Goal: Transaction & Acquisition: Purchase product/service

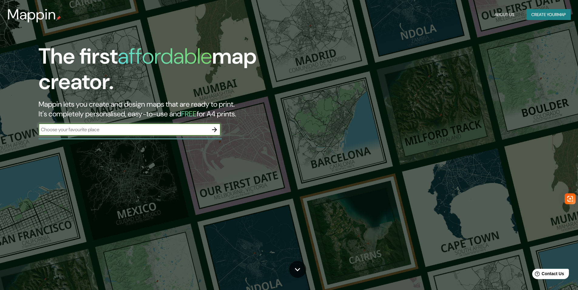
click at [122, 129] on input "text" at bounding box center [124, 129] width 170 height 7
click at [216, 131] on icon "button" at bounding box center [214, 129] width 7 height 7
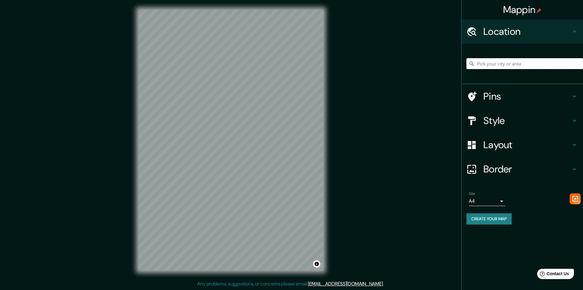
click at [502, 63] on input "Pick your city or area" at bounding box center [524, 63] width 117 height 11
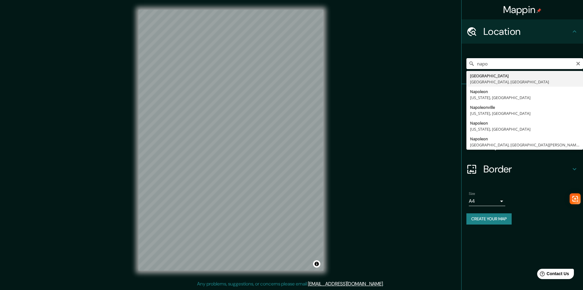
type input "Napoli, città metropolitana di Napoli, Italia"
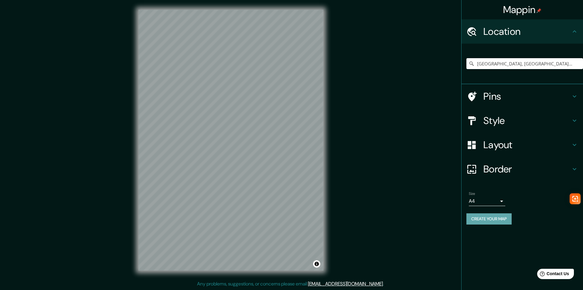
click at [493, 219] on button "Create your map" at bounding box center [488, 219] width 45 height 11
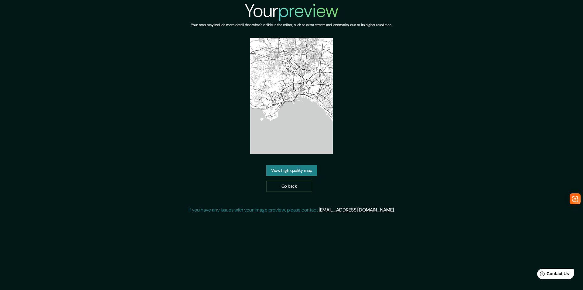
click at [294, 169] on link "View high quality map" at bounding box center [291, 170] width 51 height 11
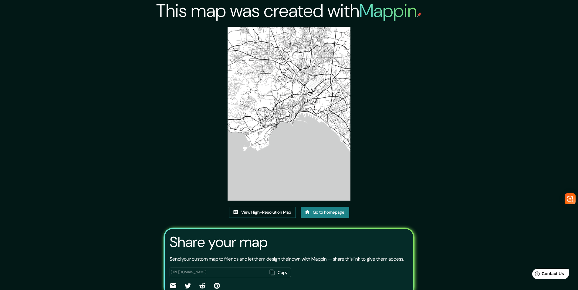
click at [261, 212] on link "View High-Resolution Map" at bounding box center [262, 212] width 67 height 11
click at [260, 213] on link "View High-Resolution Map" at bounding box center [262, 212] width 67 height 11
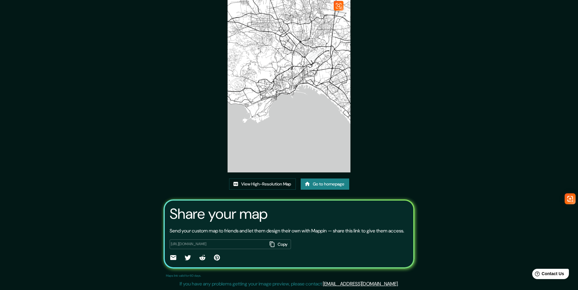
scroll to position [36, 0]
click at [316, 179] on link "Go to homepage" at bounding box center [325, 184] width 49 height 11
click at [262, 179] on link "View High-Resolution Map" at bounding box center [262, 184] width 67 height 11
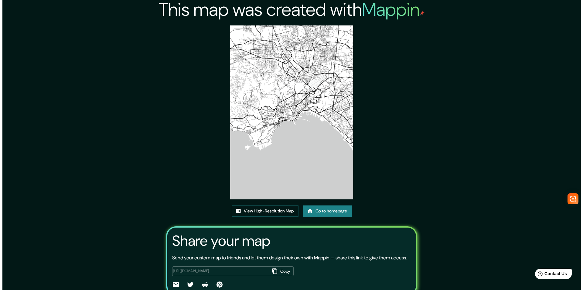
scroll to position [0, 0]
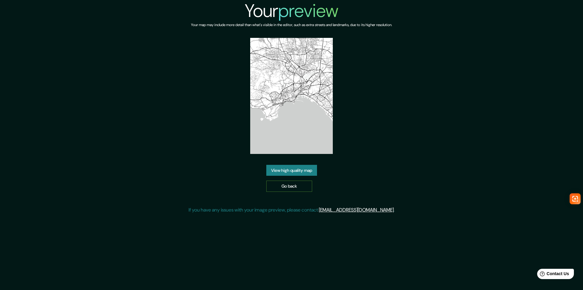
click at [284, 187] on link "Go back" at bounding box center [289, 186] width 46 height 11
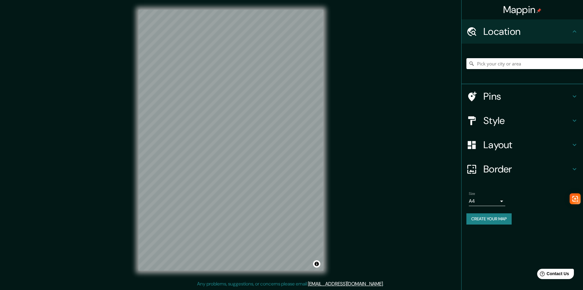
click at [502, 172] on h4 "Border" at bounding box center [526, 169] width 87 height 12
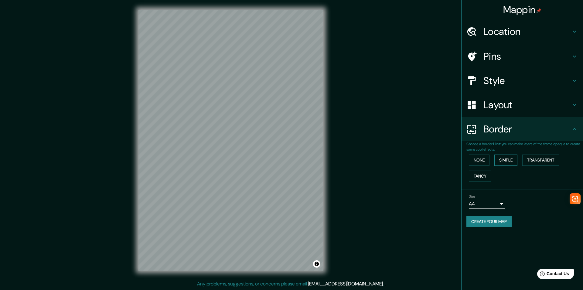
click at [499, 159] on button "Simple" at bounding box center [505, 160] width 23 height 11
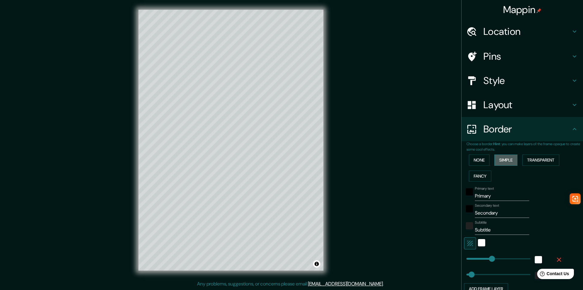
click at [500, 159] on button "Simple" at bounding box center [505, 160] width 23 height 11
type input "244"
type input "49"
click at [475, 175] on button "Fancy" at bounding box center [479, 176] width 22 height 11
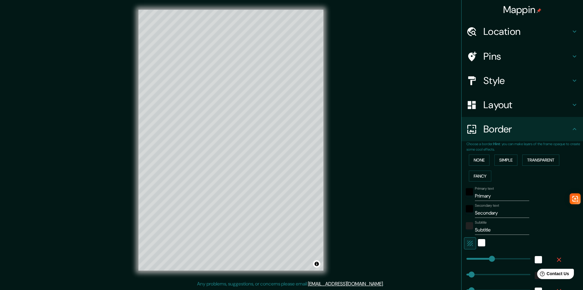
type input "244"
type input "49"
type input "24"
click at [511, 162] on button "Simple" at bounding box center [505, 160] width 23 height 11
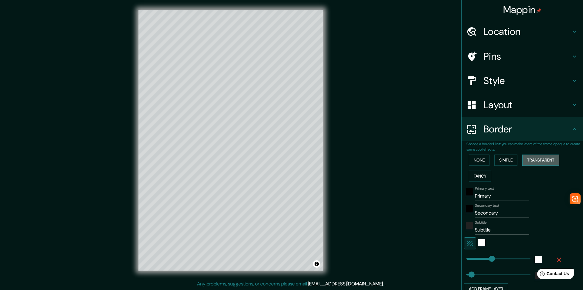
click at [531, 161] on button "Transparent" at bounding box center [540, 160] width 37 height 11
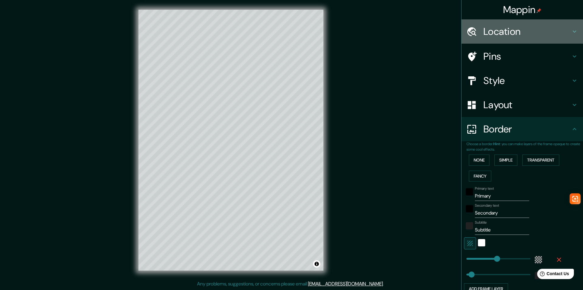
click at [489, 33] on h4 "Location" at bounding box center [526, 31] width 87 height 12
type input "292"
type input "49"
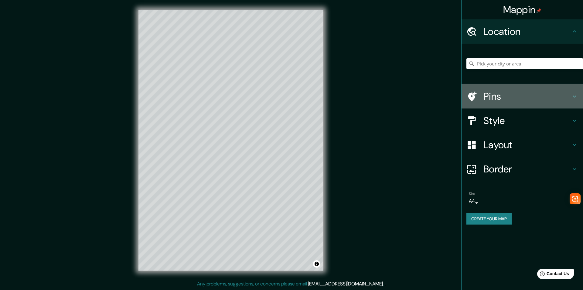
click at [493, 92] on h4 "Pins" at bounding box center [526, 96] width 87 height 12
type input "292"
type input "49"
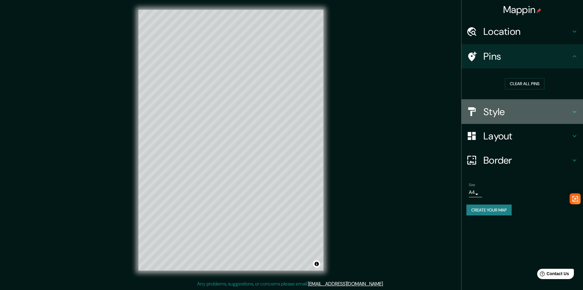
click at [503, 115] on h4 "Style" at bounding box center [526, 112] width 87 height 12
type input "292"
type input "49"
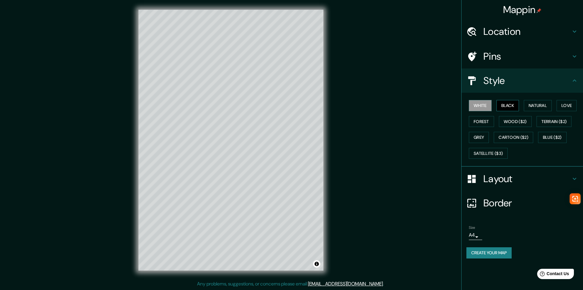
click at [508, 107] on button "Black" at bounding box center [507, 105] width 23 height 11
click at [482, 105] on button "White" at bounding box center [479, 105] width 23 height 11
click at [494, 151] on button "Satellite ($3)" at bounding box center [487, 153] width 39 height 11
click at [545, 137] on button "Blue ($2)" at bounding box center [552, 137] width 29 height 11
click at [550, 139] on button "Blue ($2)" at bounding box center [552, 137] width 29 height 11
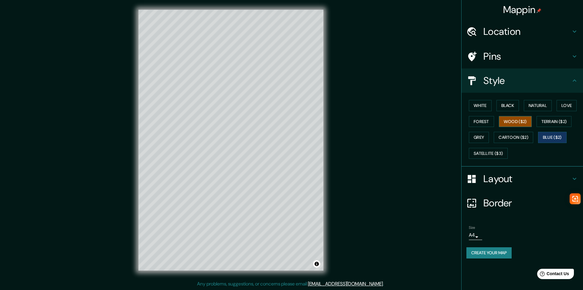
click at [509, 122] on button "Wood ($2)" at bounding box center [515, 121] width 33 height 11
click at [479, 137] on button "Grey" at bounding box center [478, 137] width 20 height 11
click at [556, 122] on button "Terrain ($2)" at bounding box center [553, 121] width 35 height 11
click at [485, 107] on button "White" at bounding box center [479, 105] width 23 height 11
click at [498, 52] on h4 "Pins" at bounding box center [526, 56] width 87 height 12
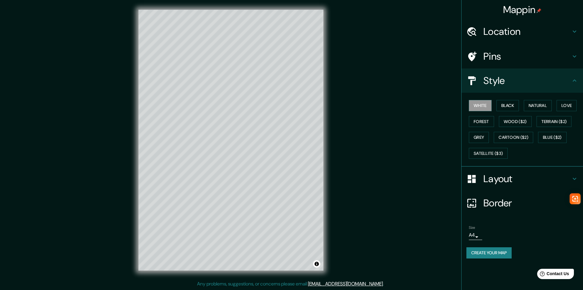
type input "292"
type input "49"
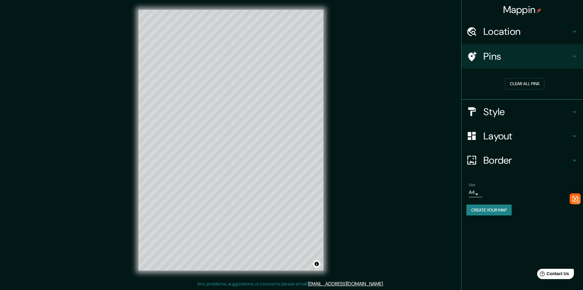
click at [508, 136] on h4 "Layout" at bounding box center [526, 136] width 87 height 12
type input "292"
type input "49"
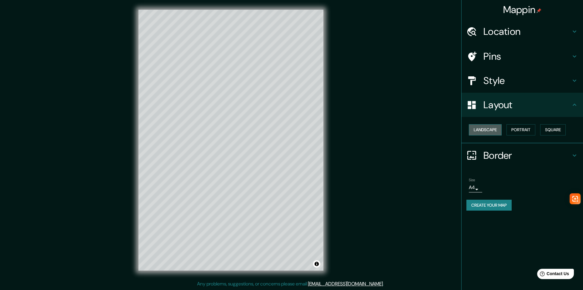
click at [487, 130] on button "Landscape" at bounding box center [484, 129] width 33 height 11
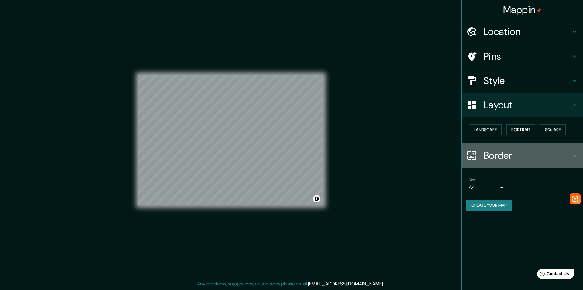
click at [502, 154] on h4 "Border" at bounding box center [526, 156] width 87 height 12
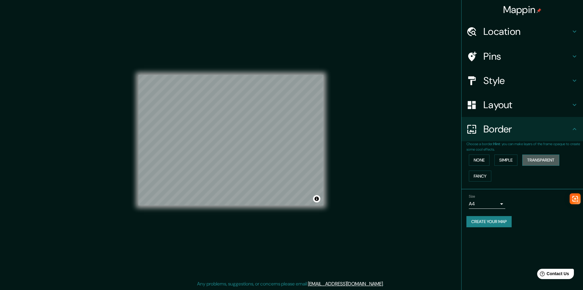
click at [539, 161] on button "Transparent" at bounding box center [540, 160] width 37 height 11
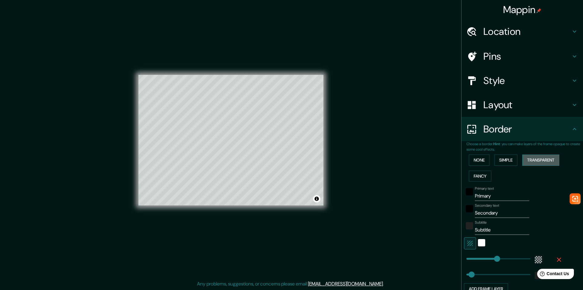
click at [538, 161] on button "Transparent" at bounding box center [540, 160] width 37 height 11
type input "292"
type input "49"
click at [513, 159] on button "Simple" at bounding box center [505, 160] width 23 height 11
click at [475, 173] on button "Fancy" at bounding box center [479, 176] width 22 height 11
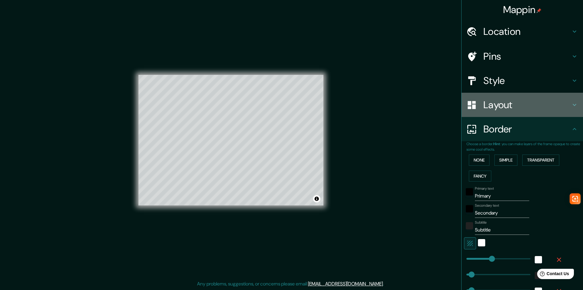
click at [488, 102] on h4 "Layout" at bounding box center [526, 105] width 87 height 12
type input "244"
type input "49"
type input "24"
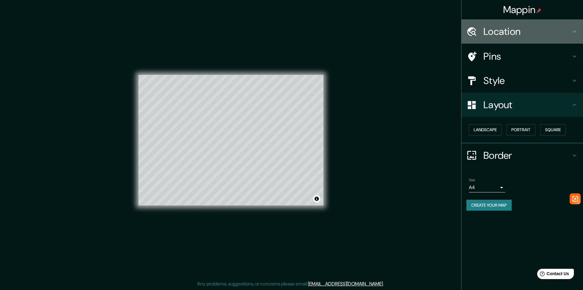
click at [482, 36] on div at bounding box center [474, 31] width 17 height 11
type input "244"
type input "49"
type input "24"
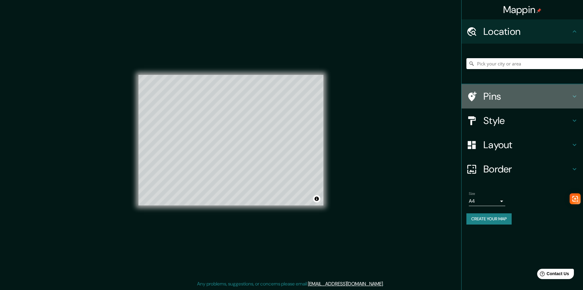
click at [490, 99] on h4 "Pins" at bounding box center [526, 96] width 87 height 12
type input "244"
type input "49"
type input "24"
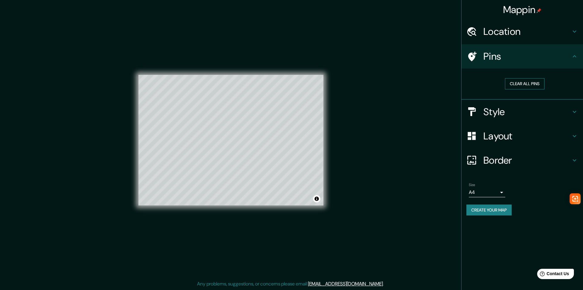
click at [518, 85] on button "Clear all pins" at bounding box center [524, 83] width 39 height 11
click at [494, 112] on h4 "Style" at bounding box center [526, 112] width 87 height 12
type input "244"
type input "49"
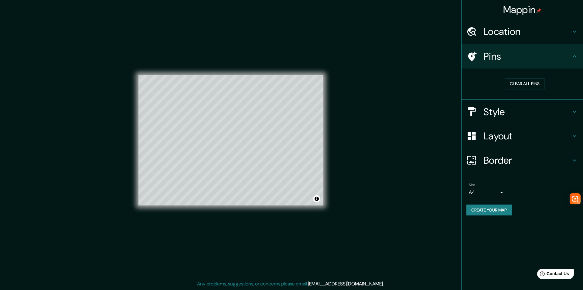
type input "24"
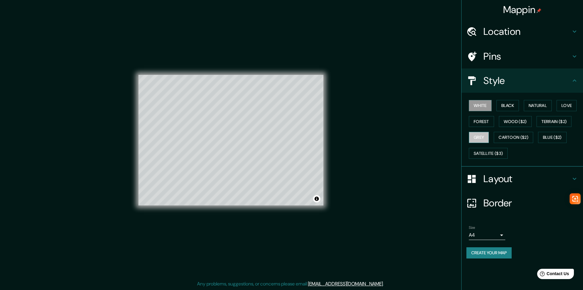
click at [477, 133] on button "Grey" at bounding box center [478, 137] width 20 height 11
click at [510, 137] on button "Cartoon ($2)" at bounding box center [512, 137] width 39 height 11
click at [553, 123] on button "Terrain ($2)" at bounding box center [553, 121] width 35 height 11
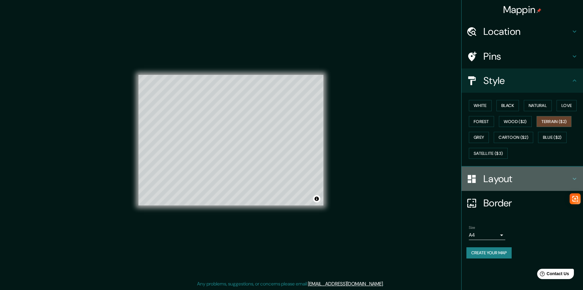
click at [498, 182] on h4 "Layout" at bounding box center [526, 179] width 87 height 12
type input "244"
type input "49"
type input "24"
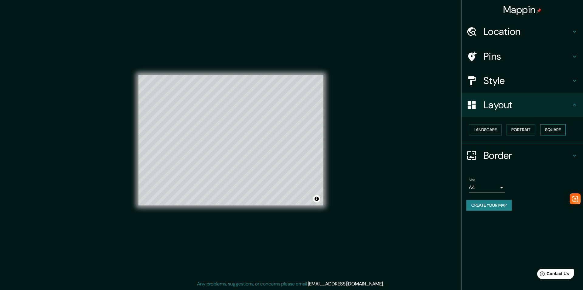
click at [557, 131] on button "Square" at bounding box center [552, 129] width 25 height 11
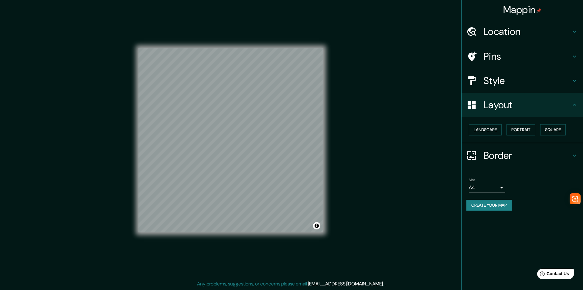
click at [499, 207] on button "Create your map" at bounding box center [488, 205] width 45 height 11
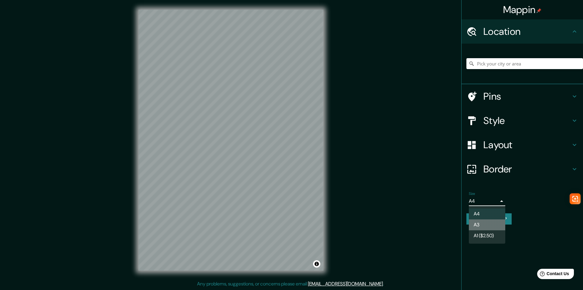
click at [480, 223] on li "A3" at bounding box center [486, 225] width 36 height 11
click at [476, 202] on body "Mappin Location Pins Style Layout Border Choose a border. Hint : you can make l…" at bounding box center [291, 145] width 583 height 290
click at [478, 234] on li "A1 ($2.50)" at bounding box center [486, 236] width 36 height 11
click at [492, 221] on button "Create your map" at bounding box center [488, 219] width 45 height 11
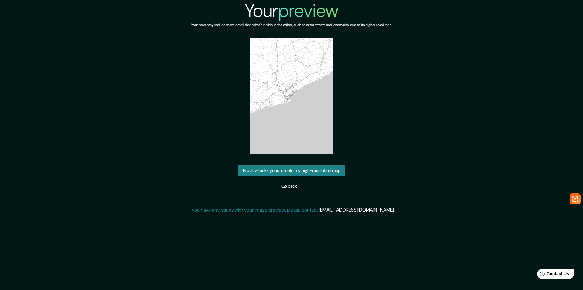
click at [284, 170] on button "Preview looks good, create my high-resolution map" at bounding box center [291, 170] width 107 height 11
